Goal: Navigation & Orientation: Find specific page/section

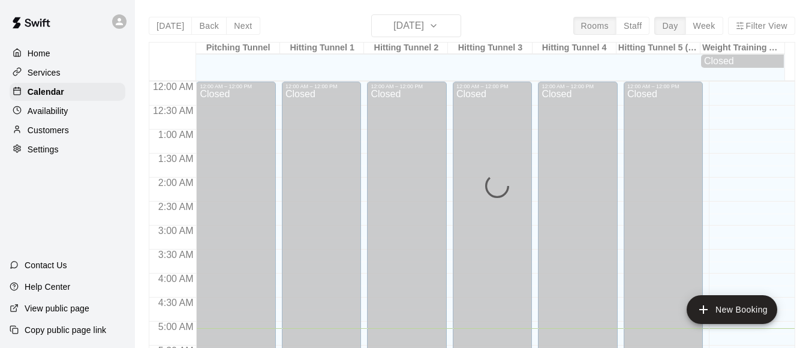
scroll to position [246, 0]
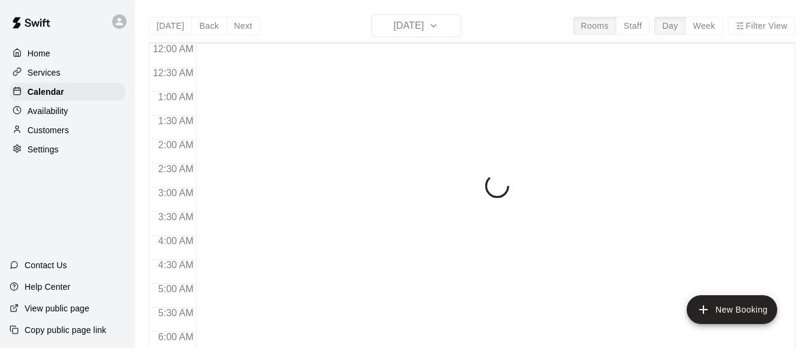
scroll to position [253, 0]
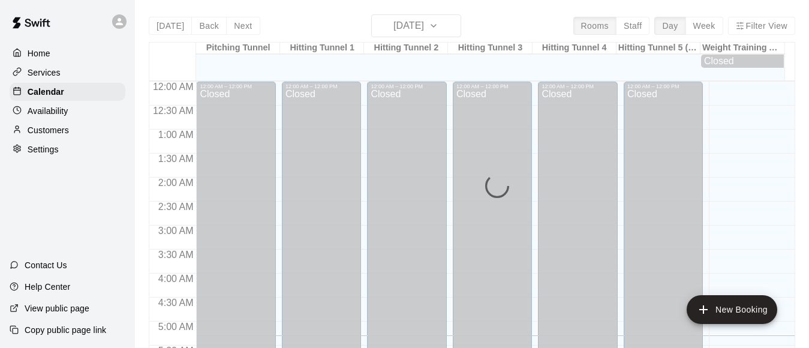
scroll to position [254, 0]
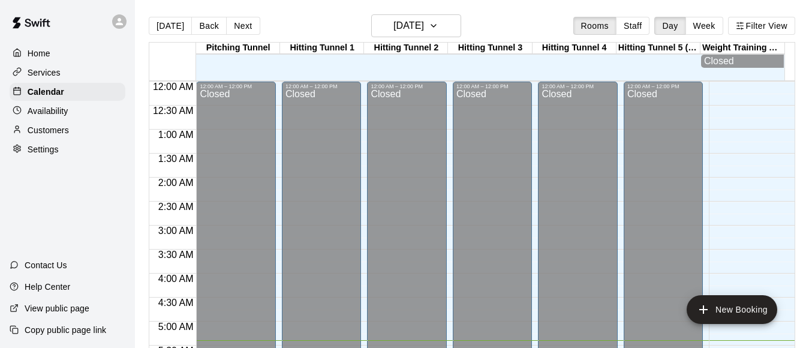
scroll to position [258, 0]
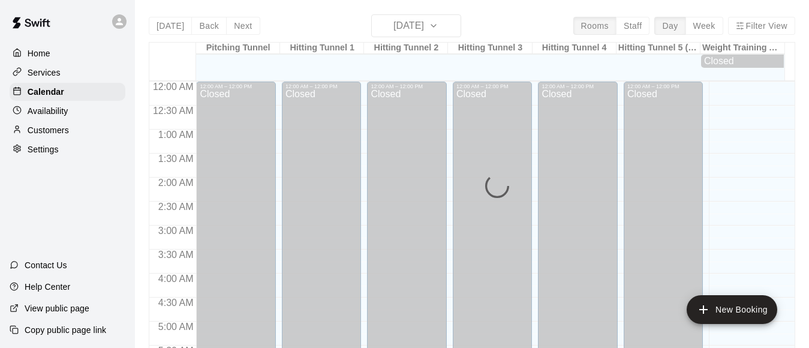
scroll to position [267, 0]
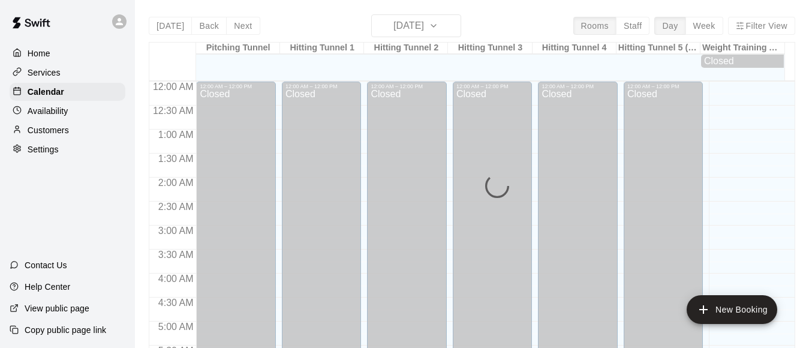
scroll to position [284, 0]
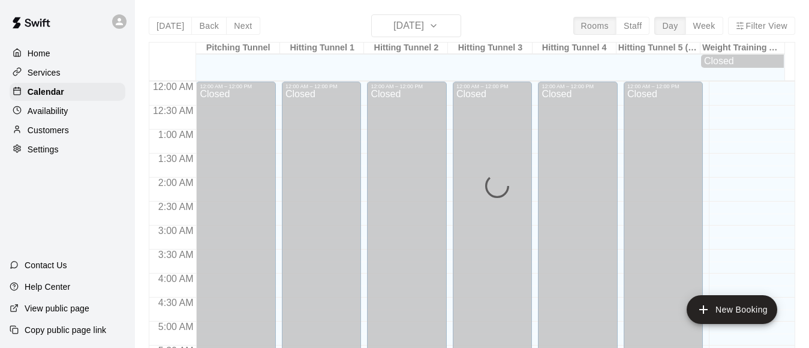
scroll to position [296, 0]
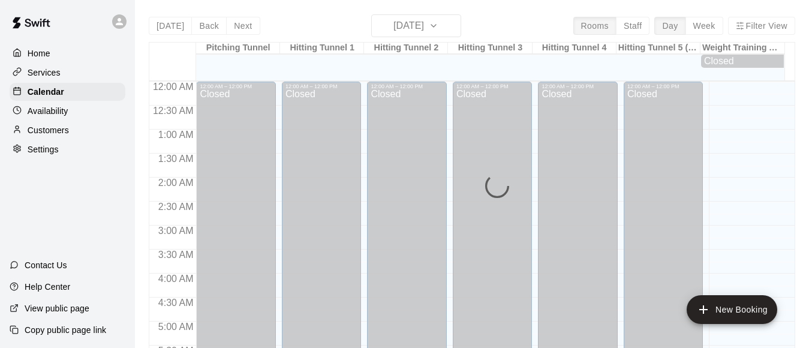
scroll to position [299, 0]
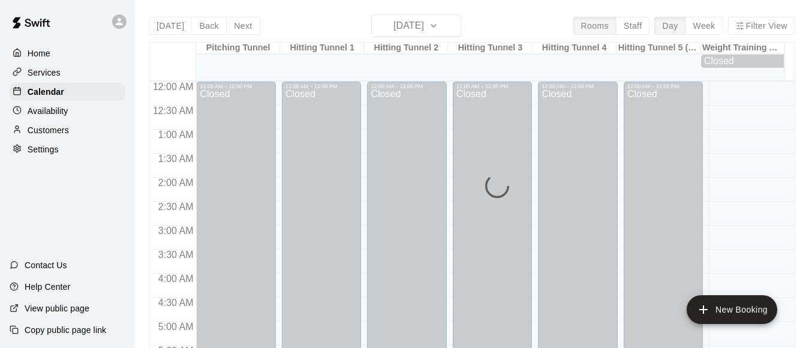
scroll to position [307, 0]
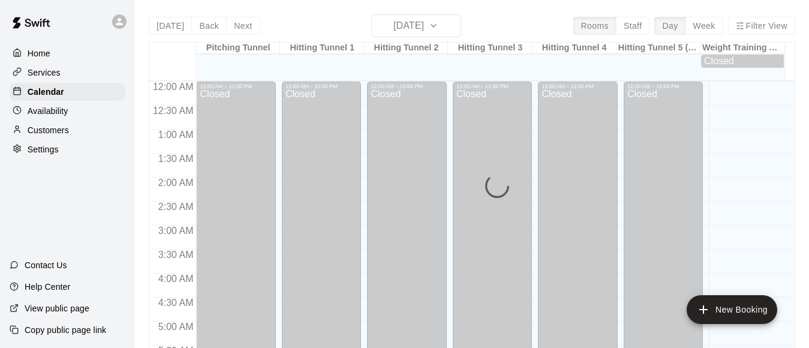
scroll to position [322, 0]
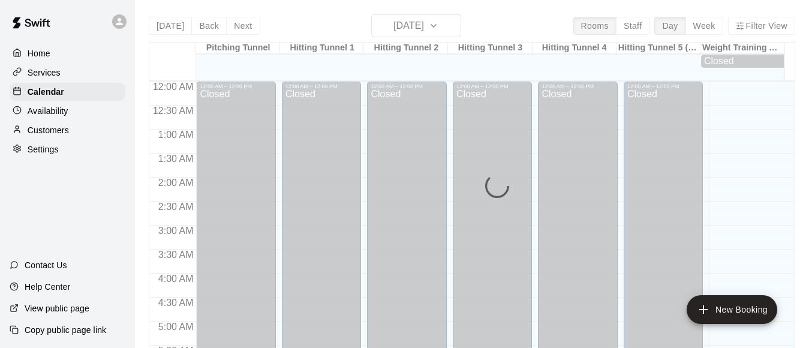
scroll to position [327, 0]
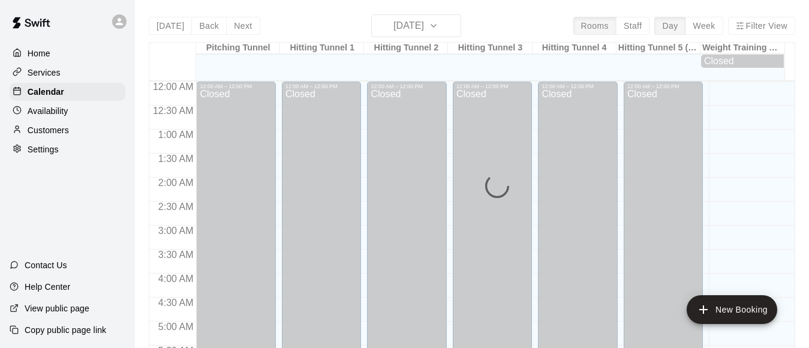
scroll to position [340, 0]
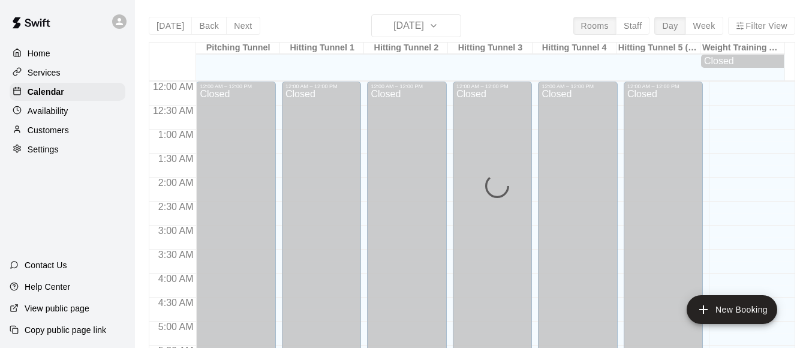
scroll to position [345, 0]
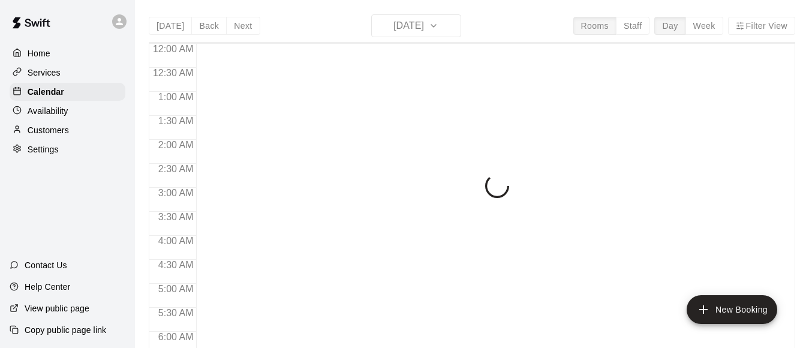
scroll to position [350, 0]
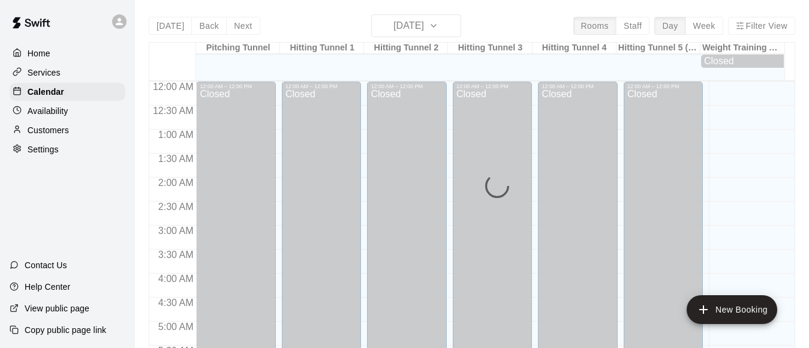
scroll to position [354, 0]
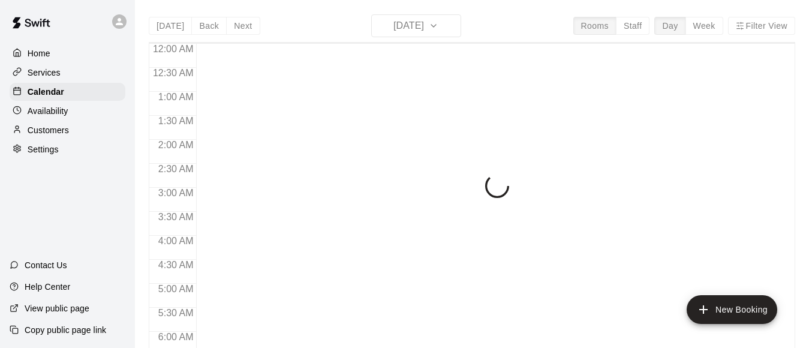
scroll to position [370, 0]
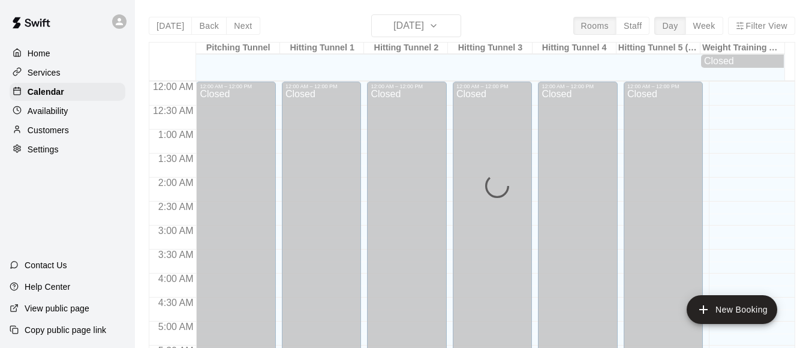
scroll to position [371, 0]
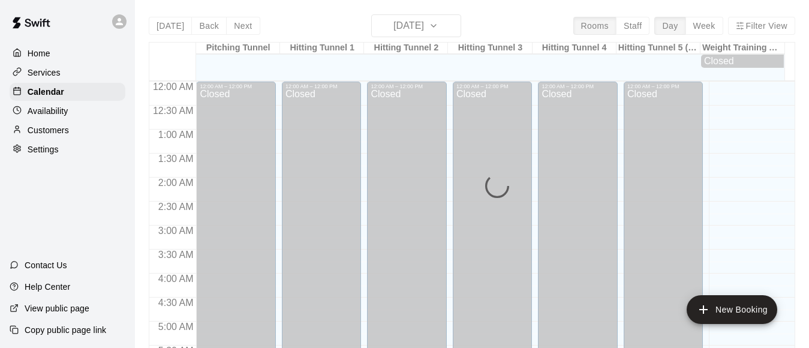
scroll to position [401, 0]
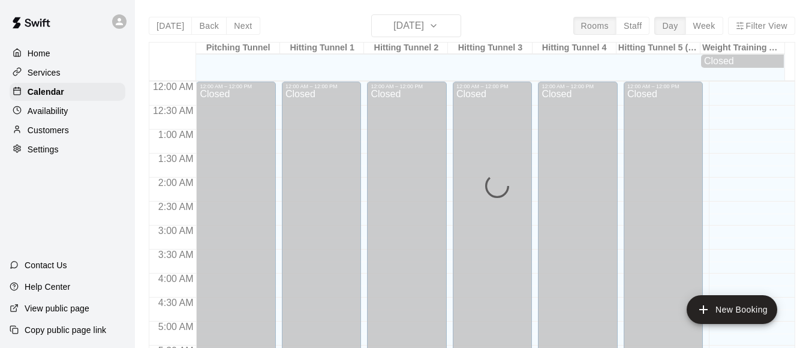
scroll to position [408, 0]
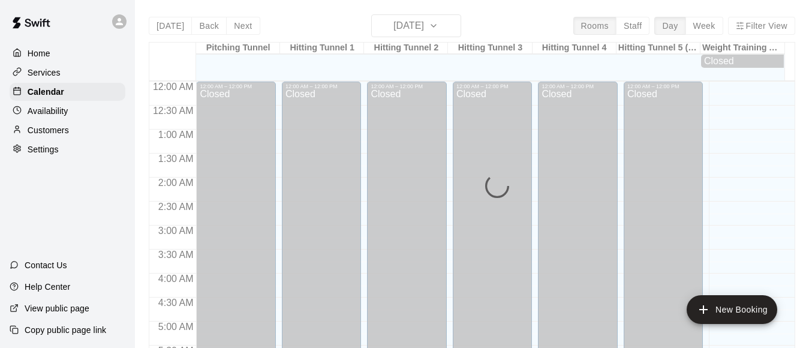
scroll to position [421, 0]
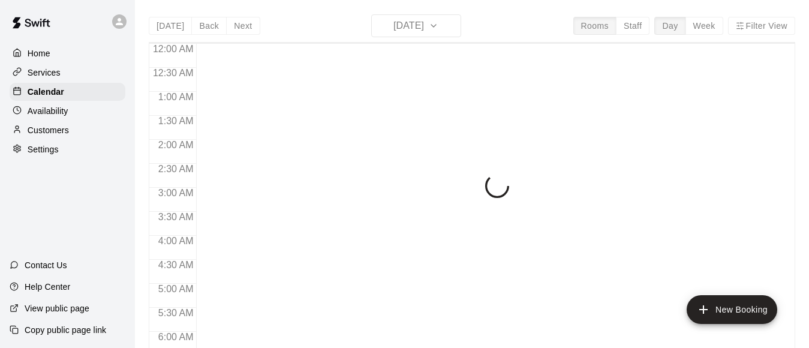
scroll to position [423, 0]
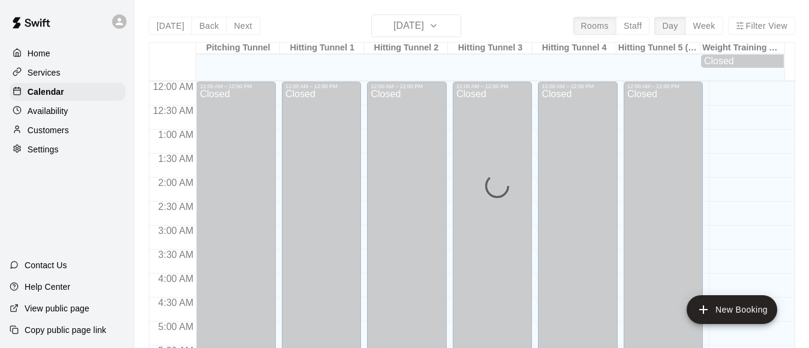
scroll to position [426, 0]
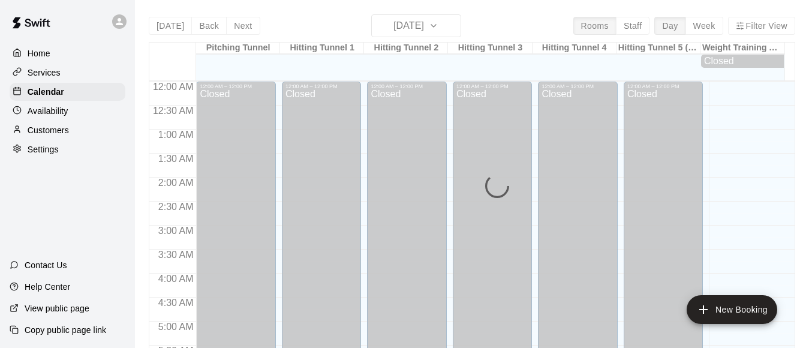
scroll to position [430, 0]
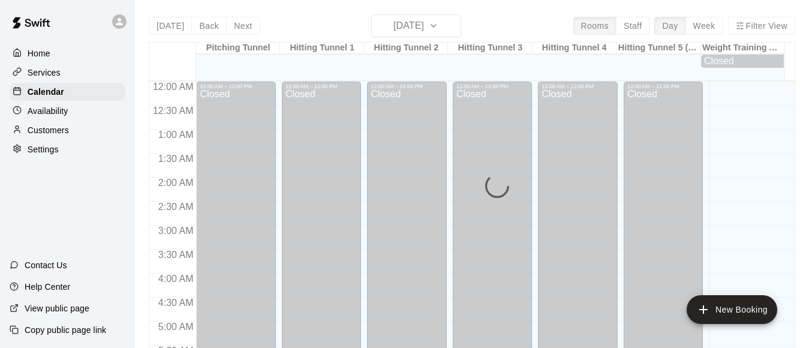
scroll to position [435, 0]
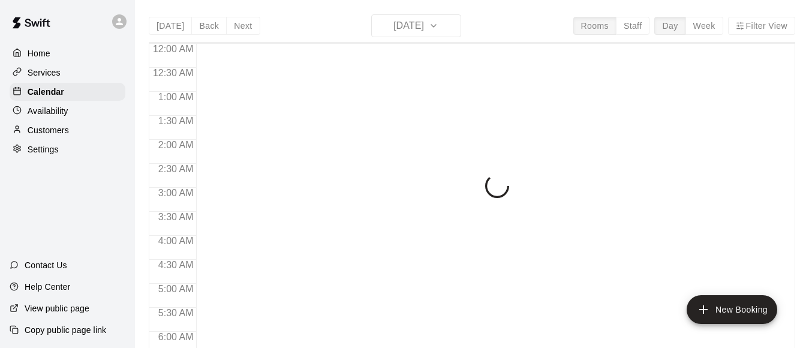
scroll to position [441, 0]
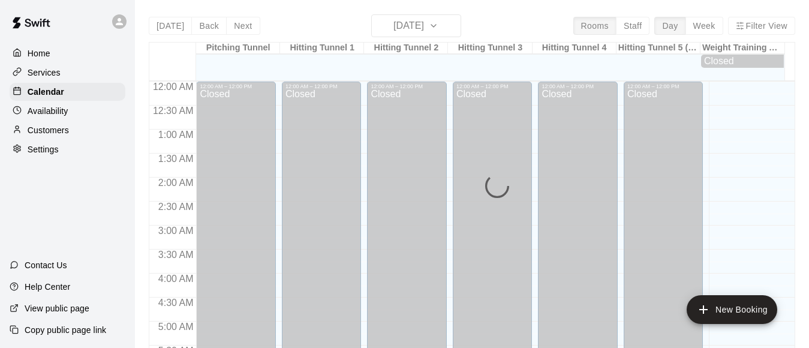
scroll to position [442, 0]
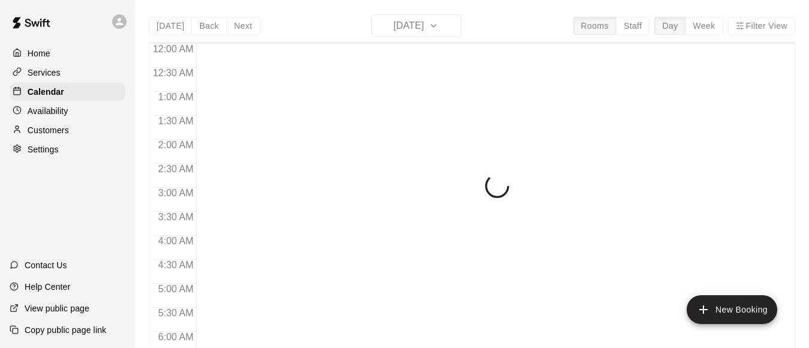
scroll to position [445, 0]
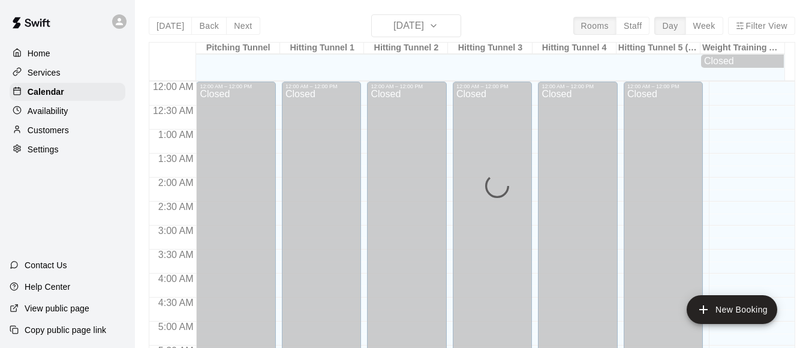
scroll to position [445, 0]
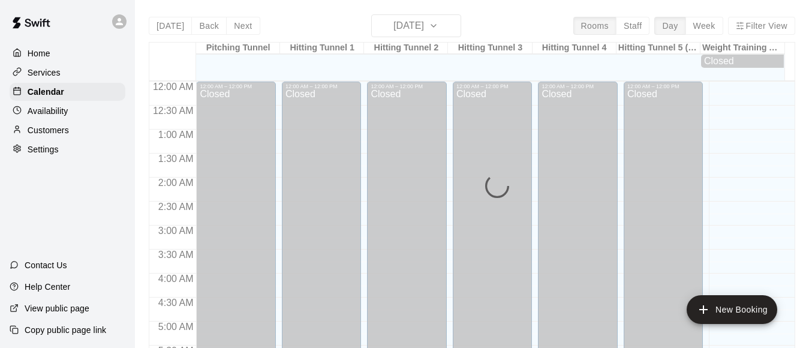
scroll to position [451, 0]
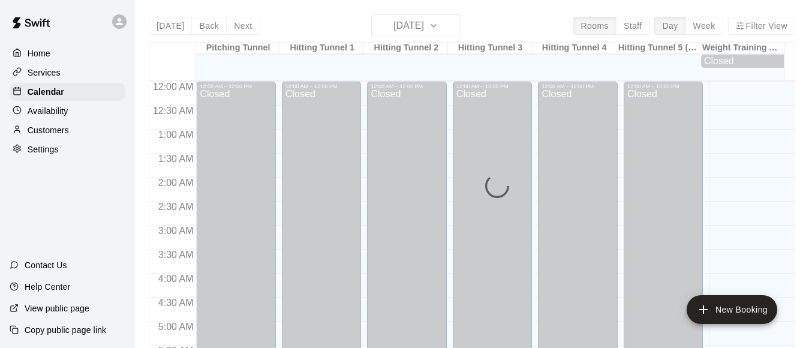
scroll to position [459, 0]
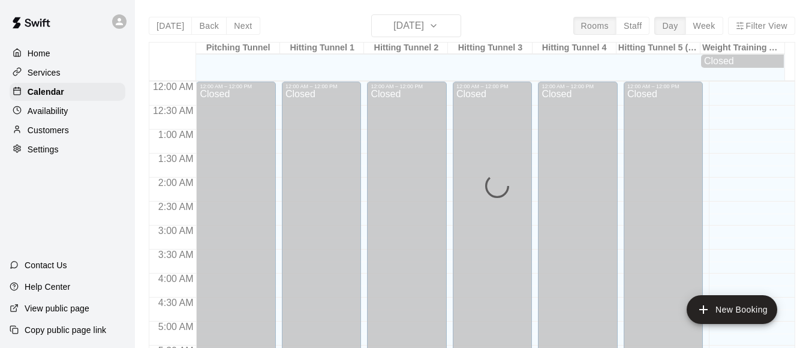
scroll to position [466, 0]
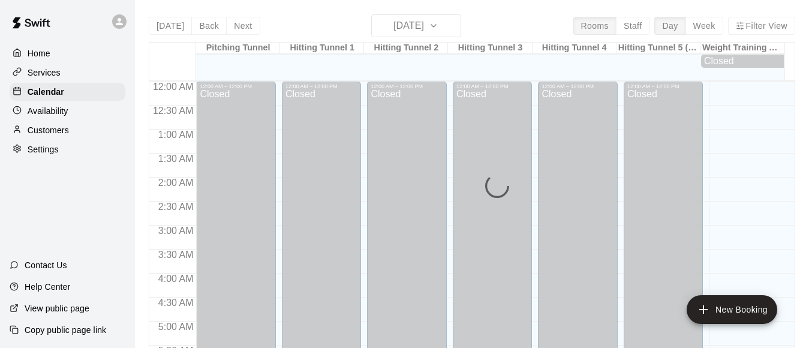
scroll to position [477, 0]
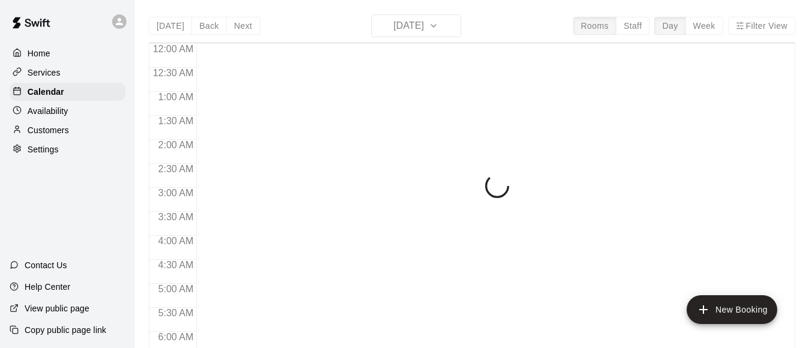
scroll to position [479, 0]
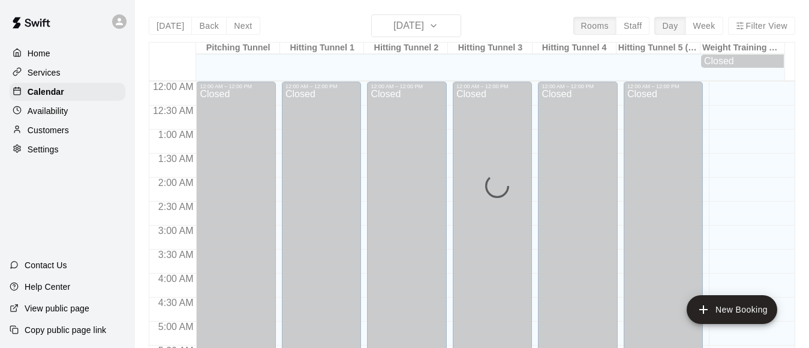
scroll to position [485, 0]
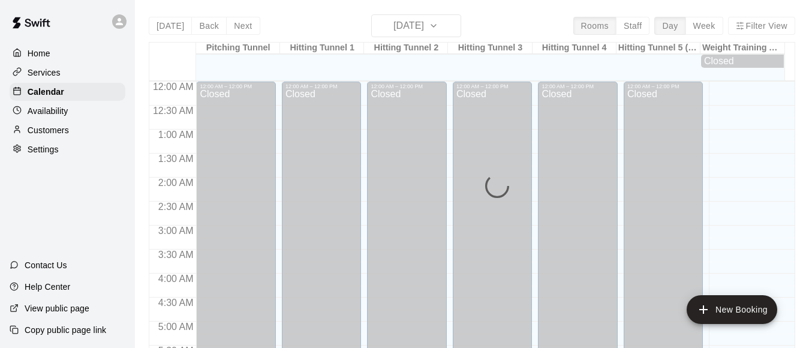
scroll to position [499, 0]
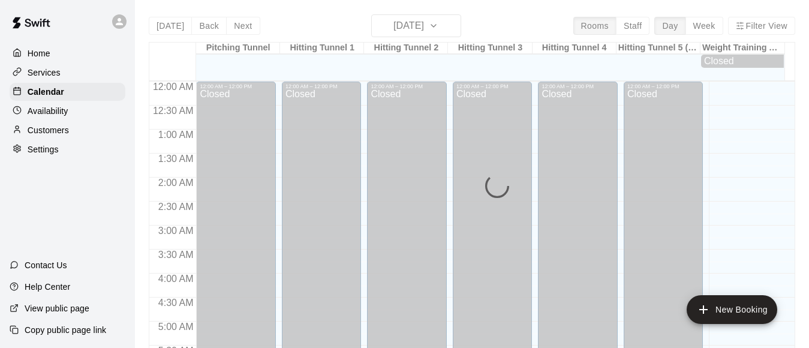
scroll to position [520, 0]
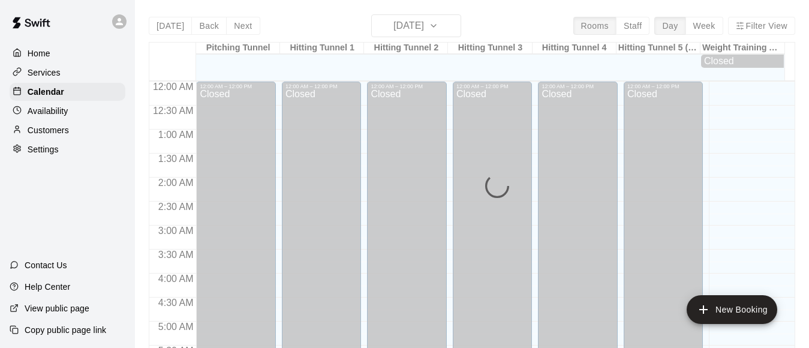
scroll to position [536, 0]
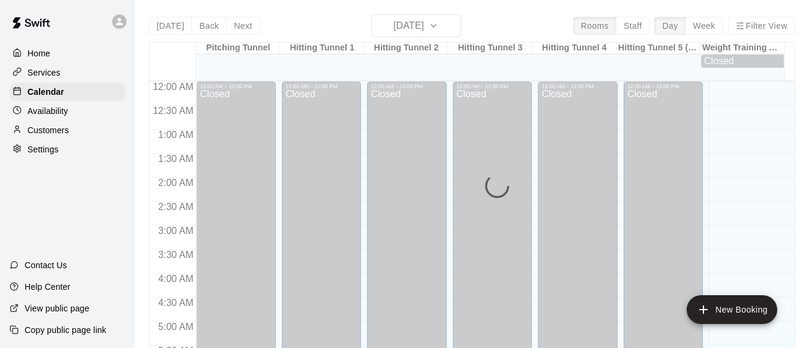
scroll to position [577, 0]
